Goal: Check status

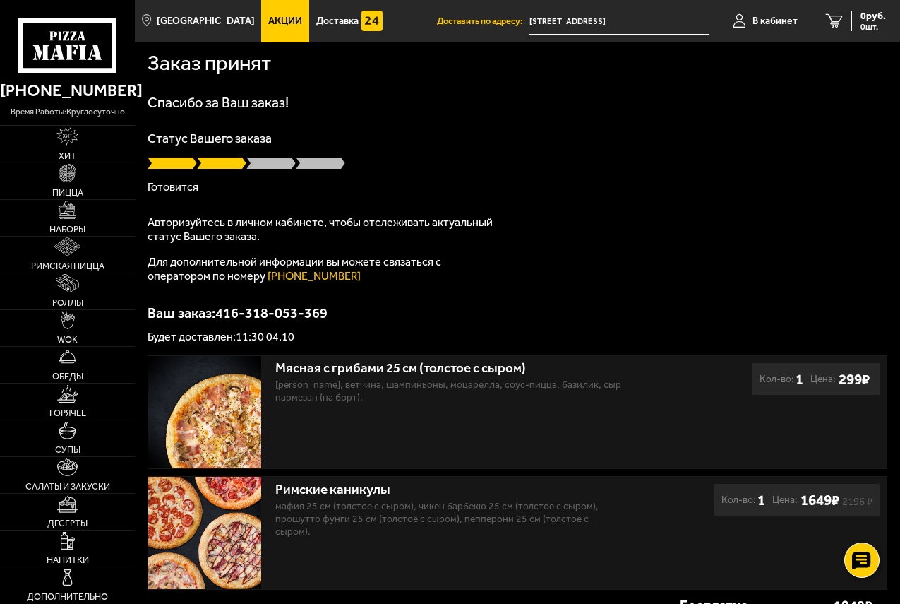
click at [314, 275] on link "[PHONE_NUMBER]" at bounding box center [314, 275] width 93 height 13
click at [773, 25] on span "В кабинет" at bounding box center [775, 21] width 45 height 10
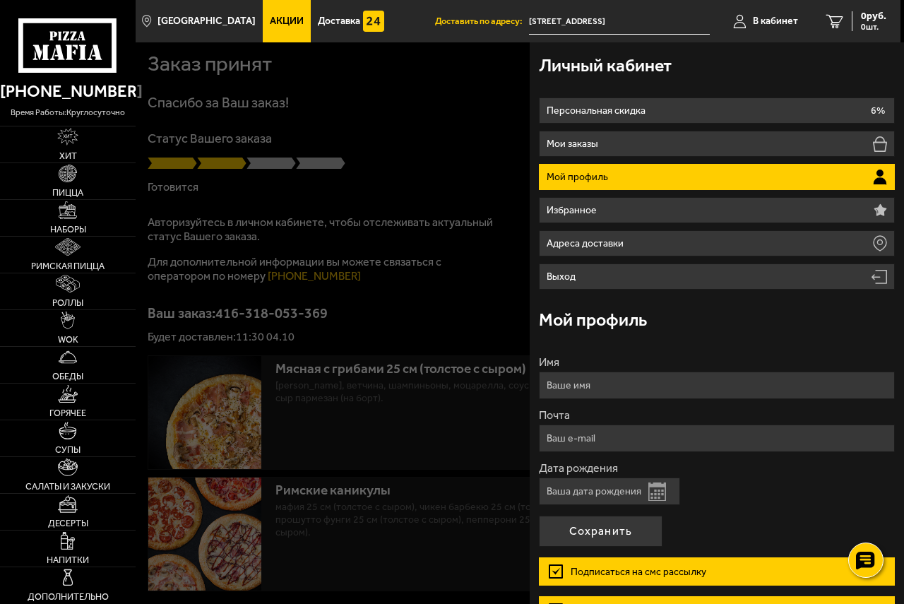
click at [457, 115] on div at bounding box center [588, 344] width 904 height 604
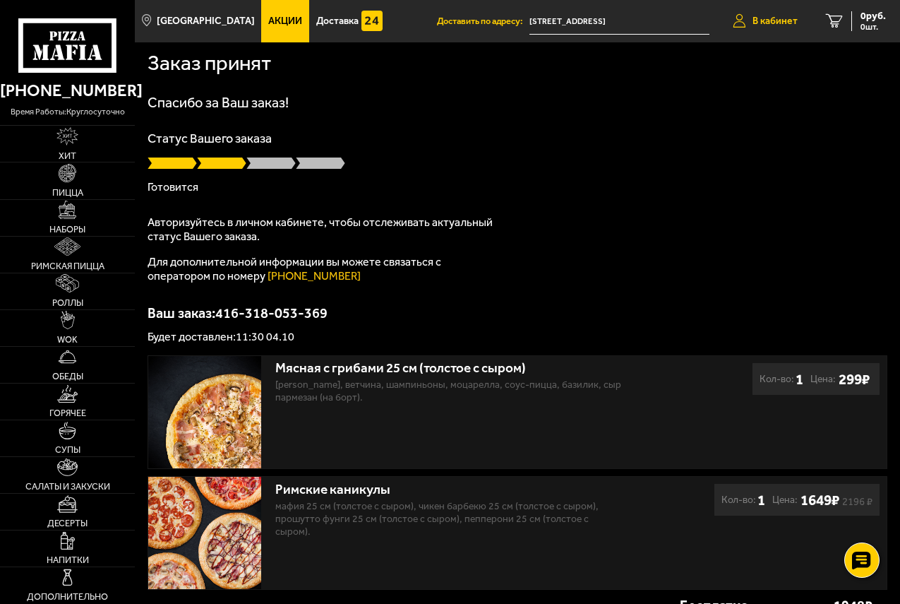
click at [760, 19] on span "В кабинет" at bounding box center [775, 21] width 45 height 10
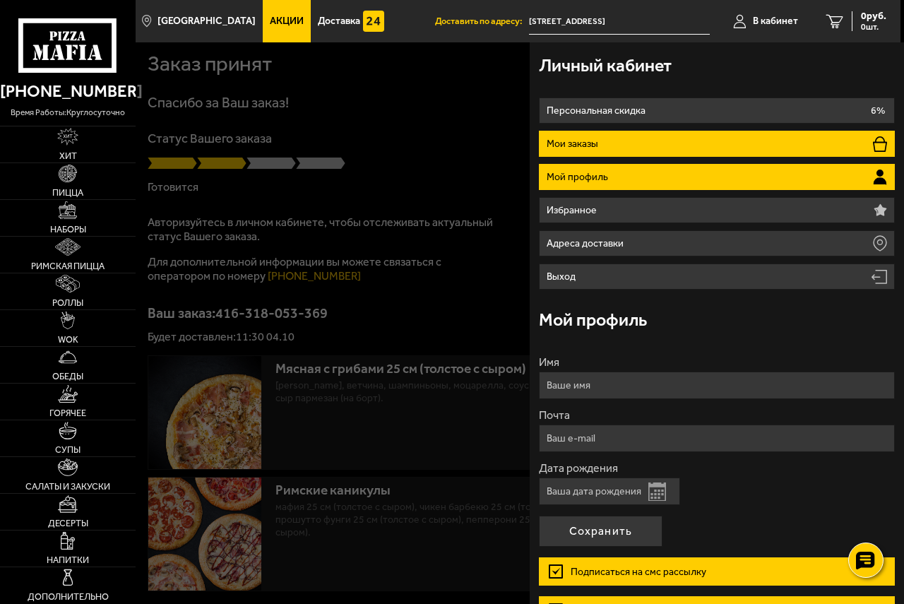
click at [648, 147] on li "Мои заказы" at bounding box center [716, 144] width 355 height 26
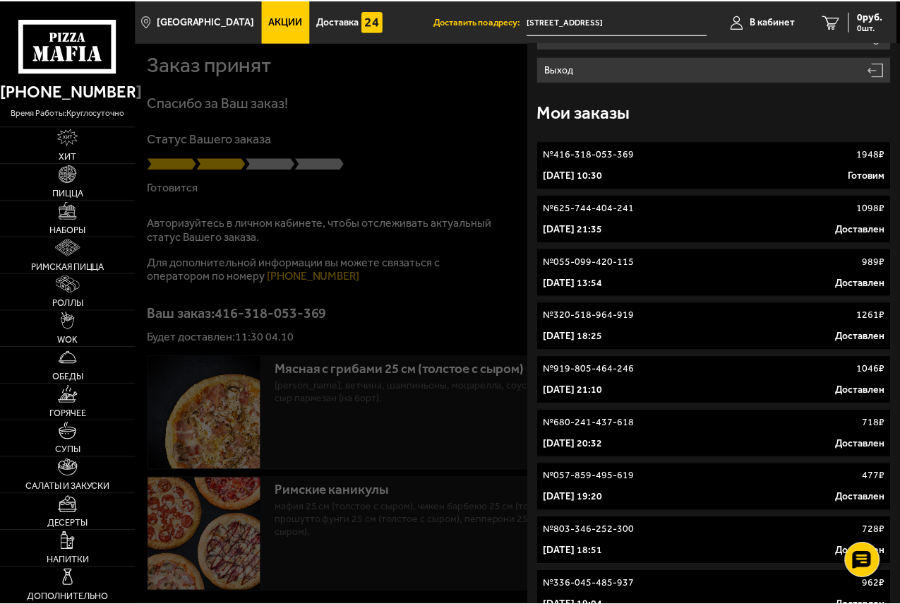
scroll to position [282, 0]
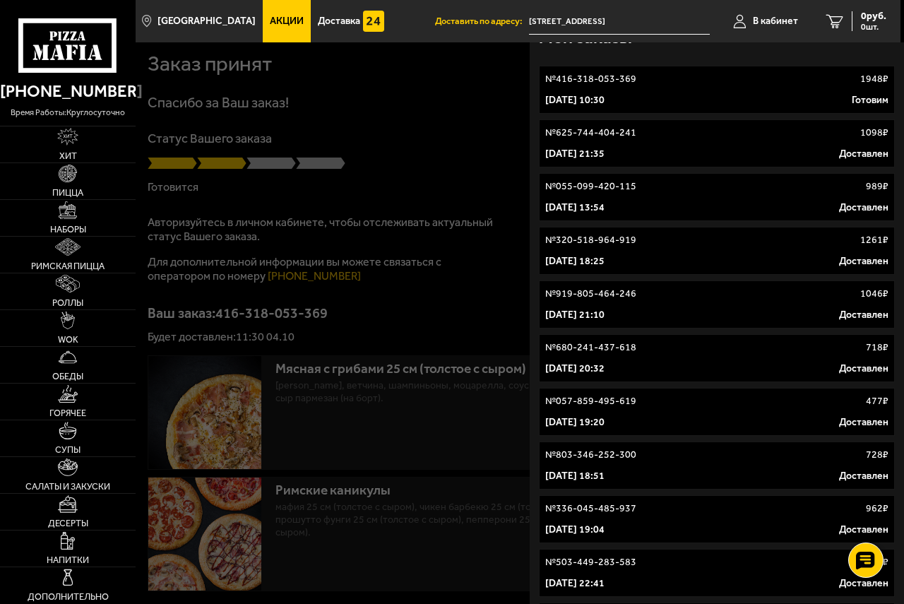
click at [464, 83] on div at bounding box center [588, 344] width 904 height 604
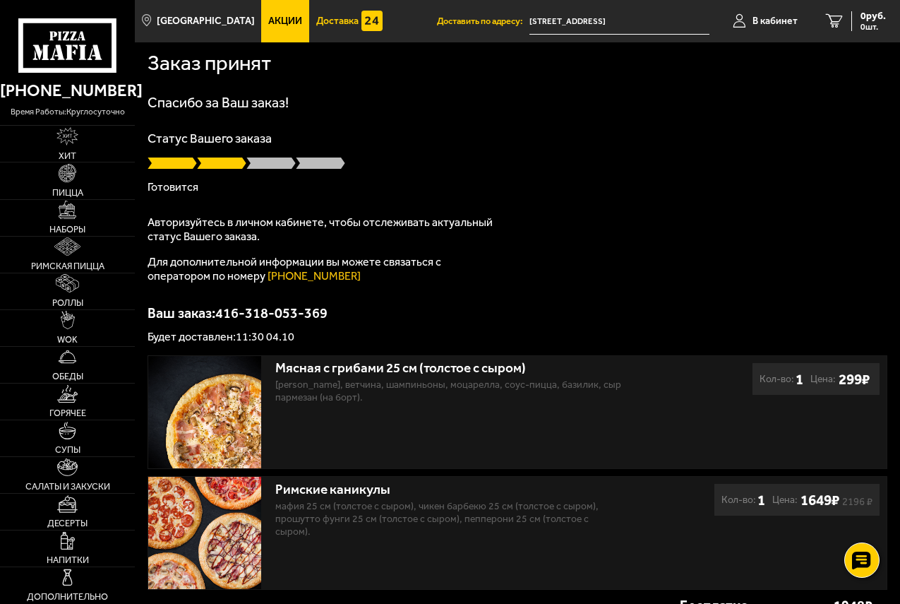
click at [315, 13] on link "Доставка" at bounding box center [349, 21] width 81 height 42
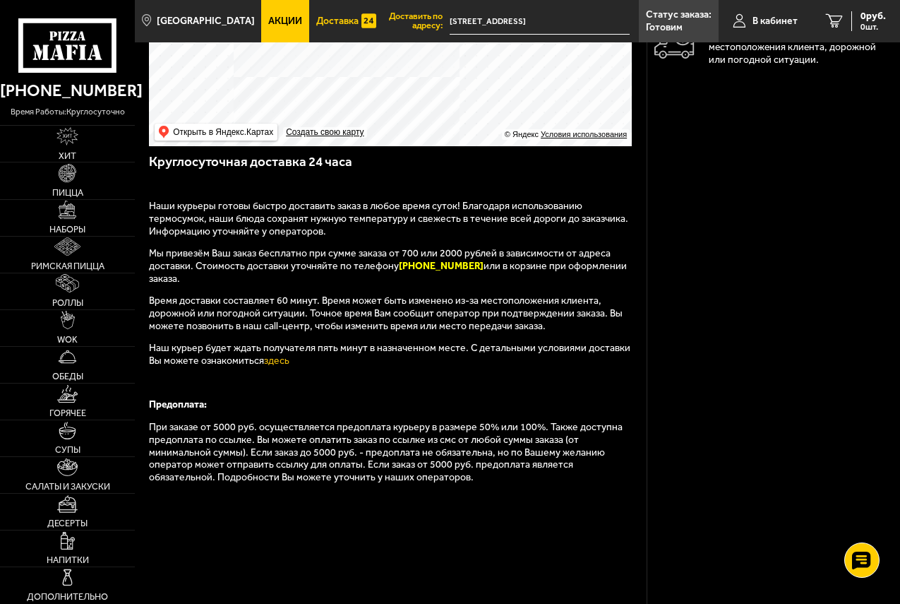
scroll to position [212, 0]
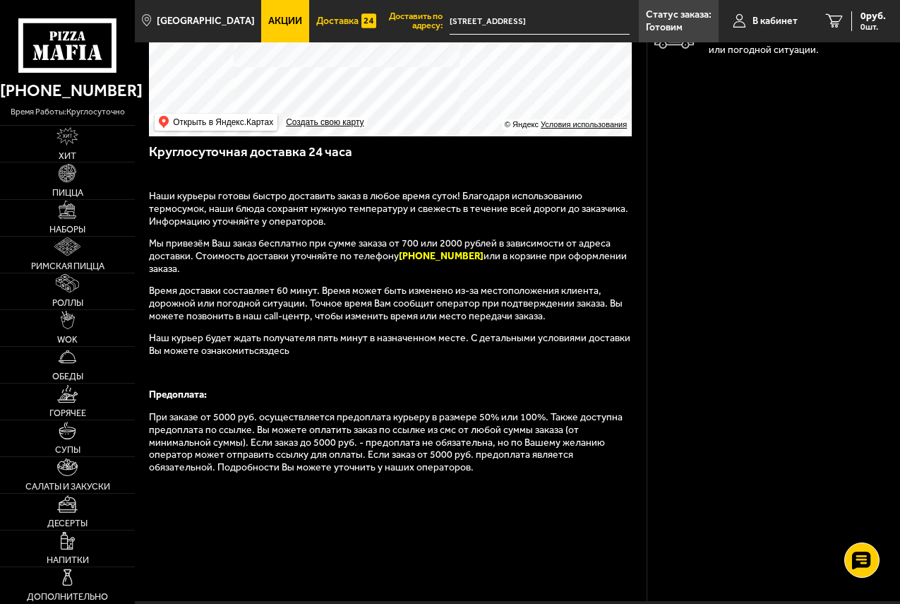
click at [264, 352] on link "здесь" at bounding box center [276, 351] width 25 height 12
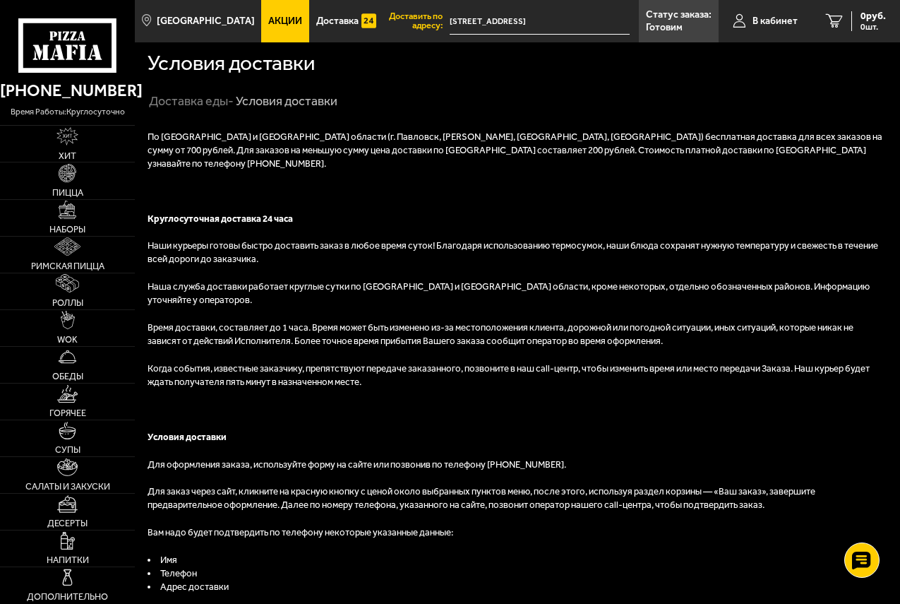
drag, startPoint x: 388, startPoint y: 369, endPoint x: 763, endPoint y: 390, distance: 376.3
click at [763, 403] on p at bounding box center [518, 409] width 740 height 13
click at [801, 18] on link "В кабинет" at bounding box center [765, 21] width 93 height 42
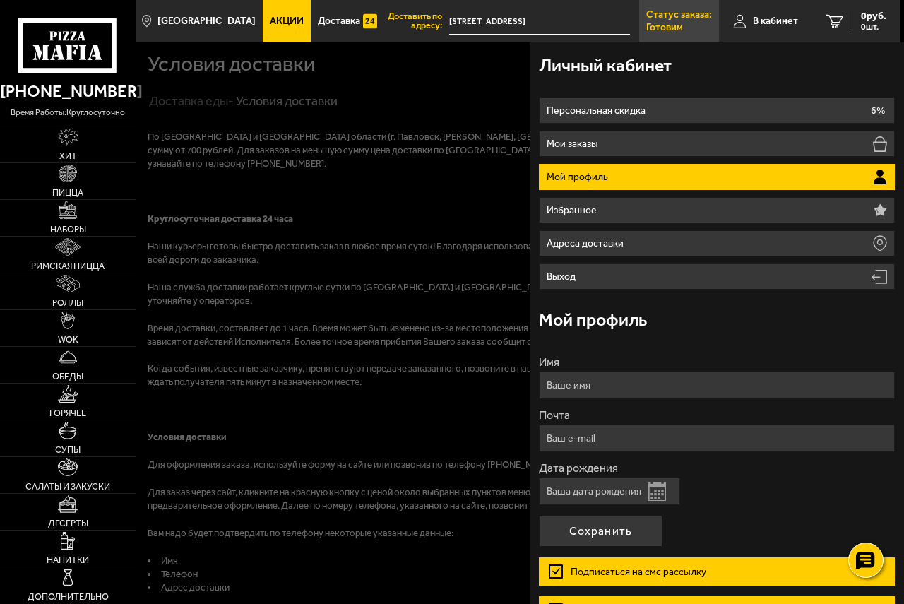
click at [663, 18] on p "Статус заказа:" at bounding box center [679, 15] width 66 height 10
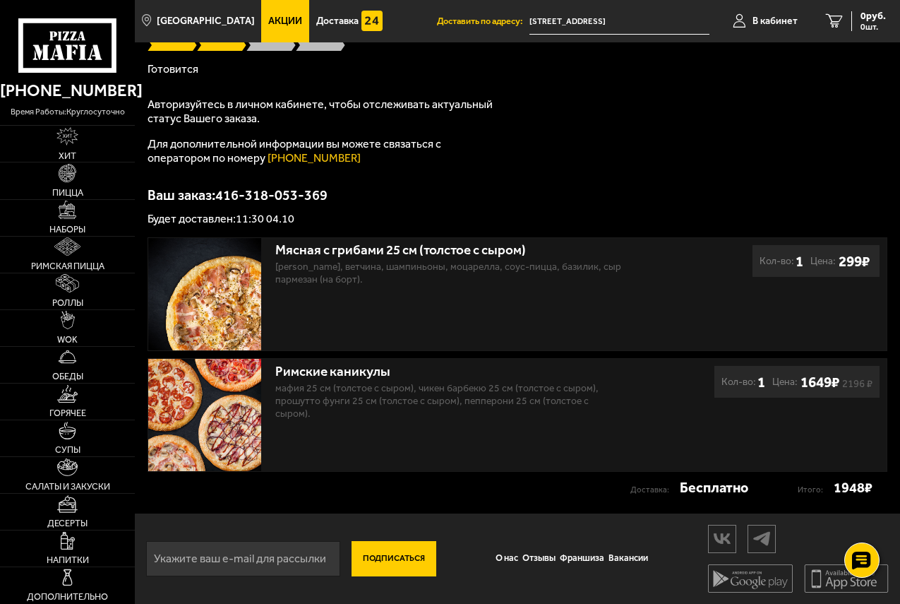
scroll to position [120, 0]
